Goal: Book appointment/travel/reservation

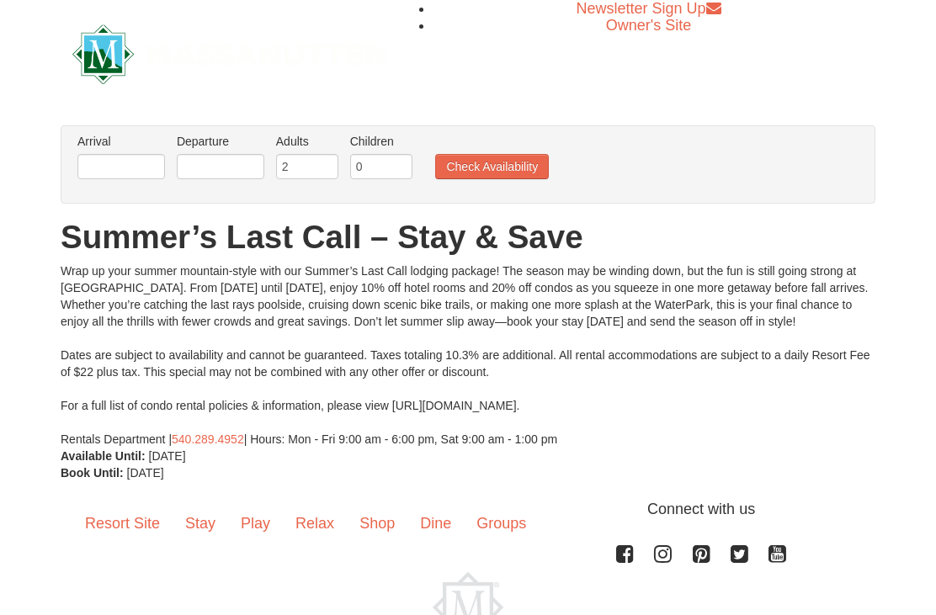
scroll to position [88, 0]
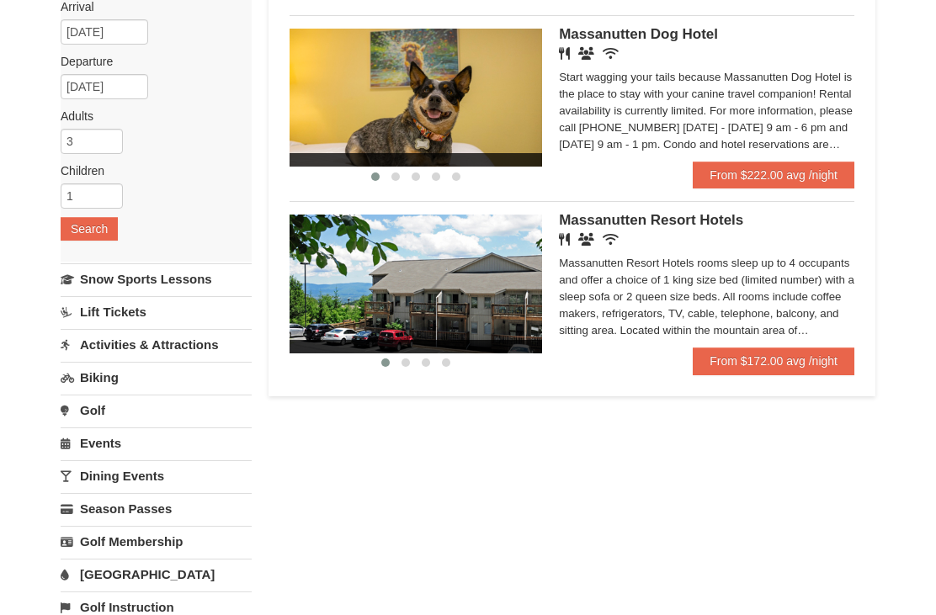
scroll to position [155, 0]
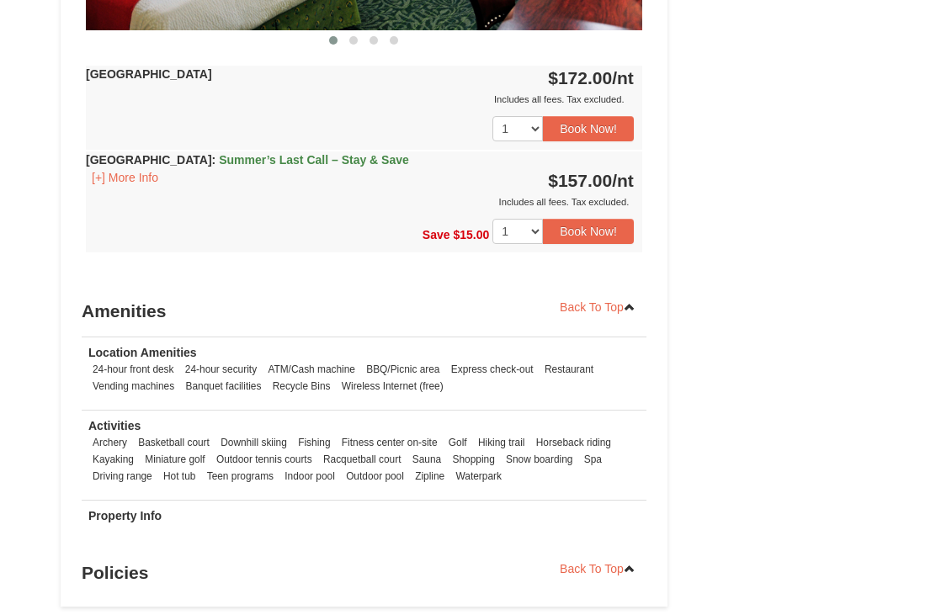
scroll to position [1016, 0]
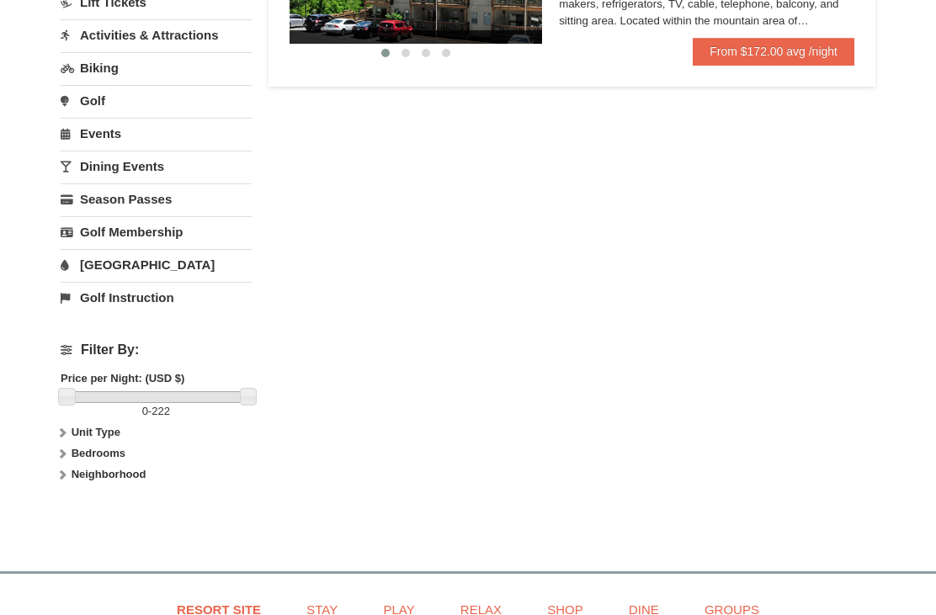
scroll to position [486, 0]
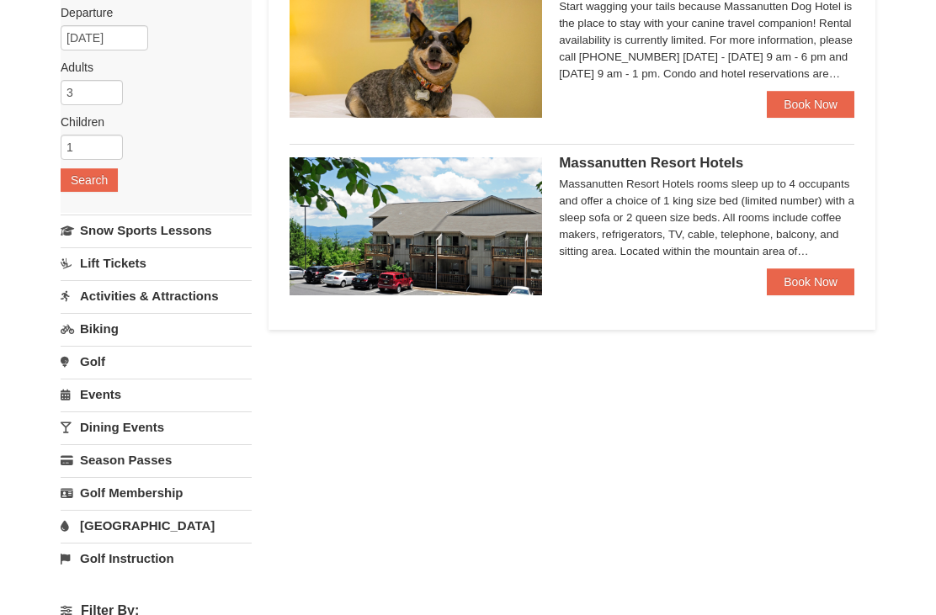
scroll to position [202, 0]
click at [808, 289] on link "Book Now" at bounding box center [811, 281] width 88 height 27
